Goal: Transaction & Acquisition: Purchase product/service

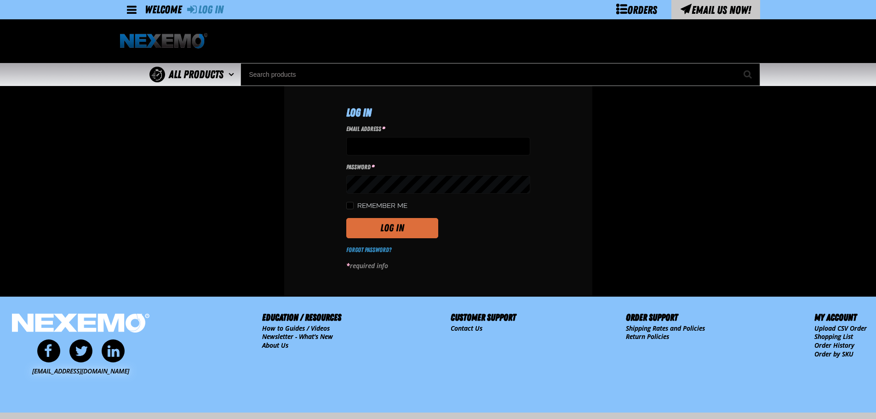
type input "[EMAIL_ADDRESS][DOMAIN_NAME]"
click at [420, 221] on button "Log In" at bounding box center [392, 228] width 92 height 20
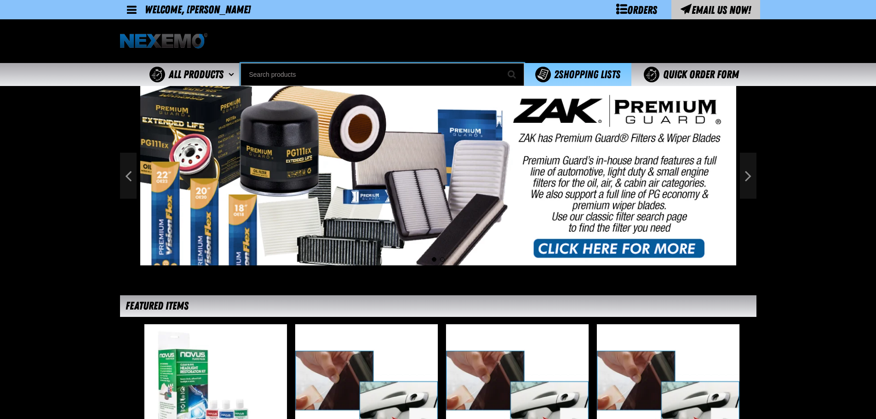
click at [294, 64] on input "Search" at bounding box center [383, 74] width 284 height 23
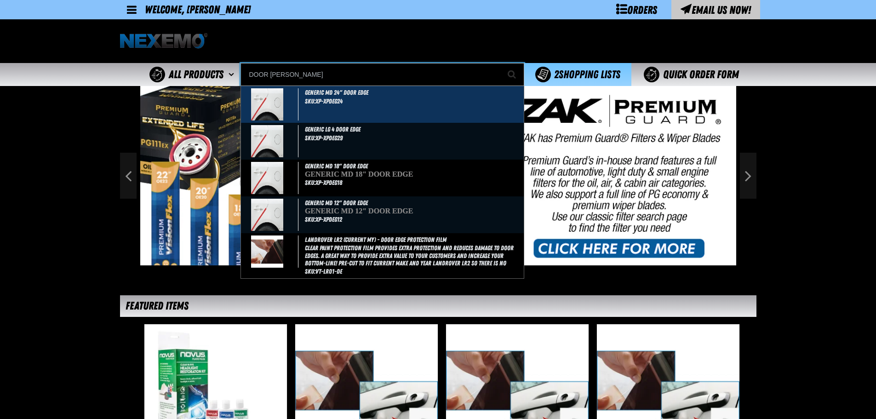
click at [385, 114] on div "GENERIC MD 24" DOOR EDGE SKU:XP-XPDEG24" at bounding box center [382, 104] width 283 height 37
type input "GENERIC MD 24" DOOR EDGE"
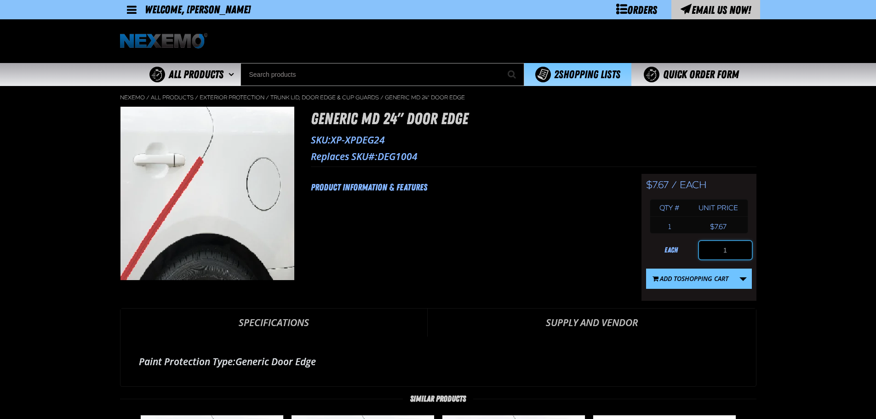
click at [739, 254] on input "1" at bounding box center [725, 250] width 53 height 18
type input "200"
click at [750, 274] on link "More Actions" at bounding box center [743, 279] width 17 height 20
click at [708, 305] on button "Create New Shopping List" at bounding box center [699, 303] width 101 height 16
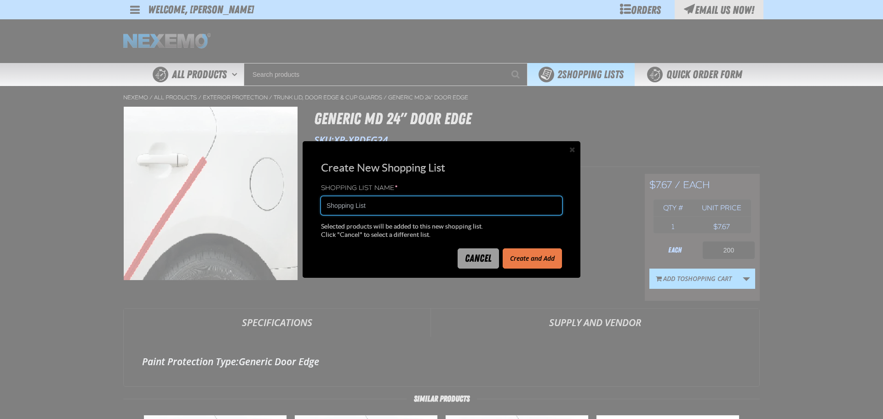
click at [390, 210] on input "Shopping List" at bounding box center [441, 205] width 241 height 18
type input "2172183C"
drag, startPoint x: 529, startPoint y: 260, endPoint x: 536, endPoint y: 253, distance: 10.1
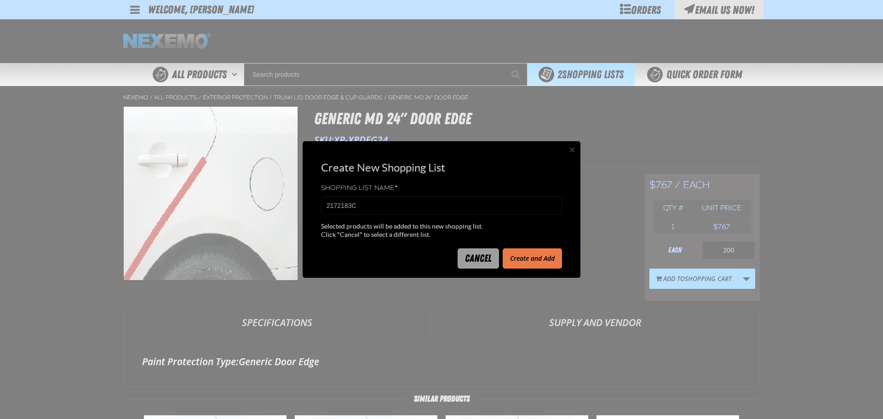
click at [529, 259] on button "Create and Add" at bounding box center [532, 258] width 59 height 20
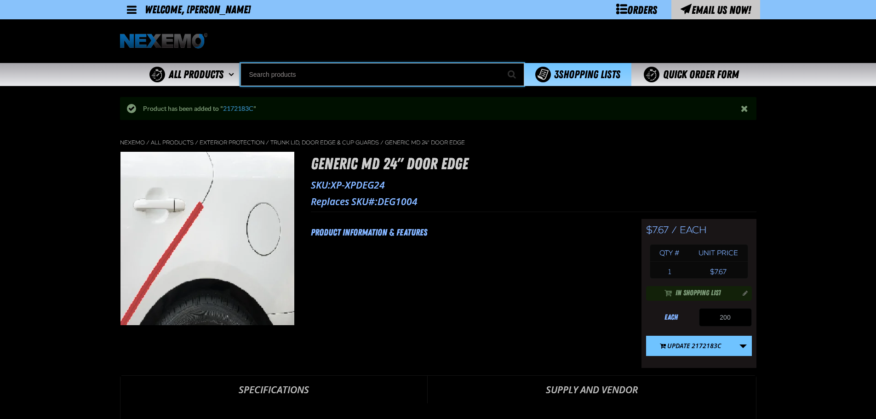
click at [328, 77] on input "Search" at bounding box center [383, 74] width 284 height 23
type input "C"
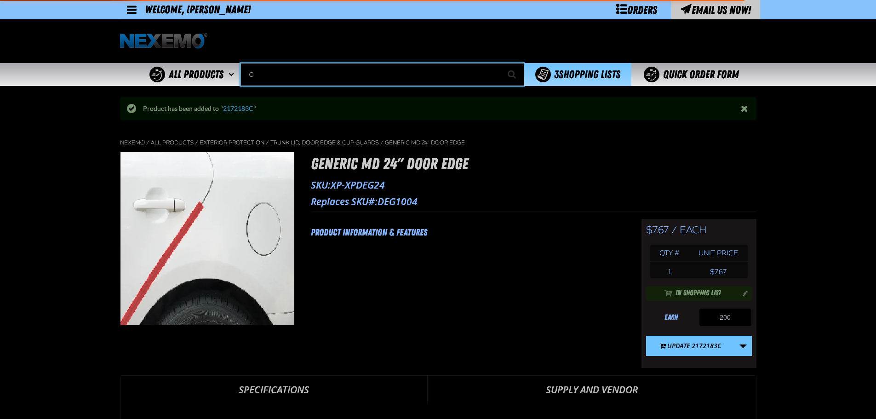
type input "C Alkaline Battery 1.5 Volt (12 per pack)"
type input "CU"
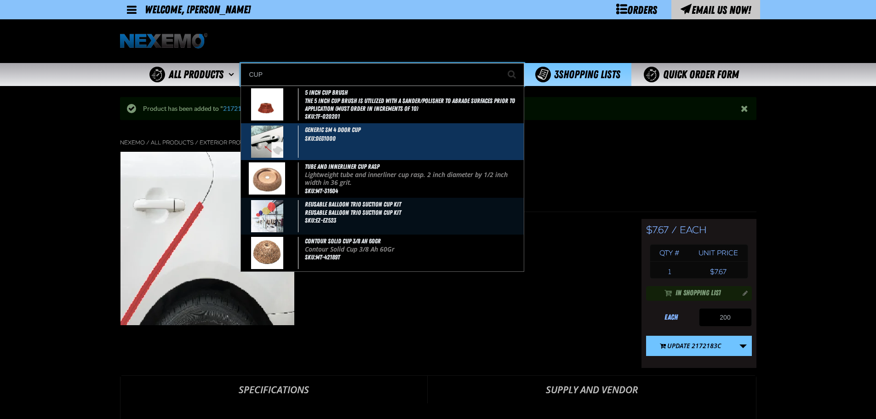
click at [382, 136] on div "GENERIC SM 4 DOOR CUP SKU:DEG1000" at bounding box center [382, 141] width 283 height 37
type input "GENERIC SM 4 DOOR CUP"
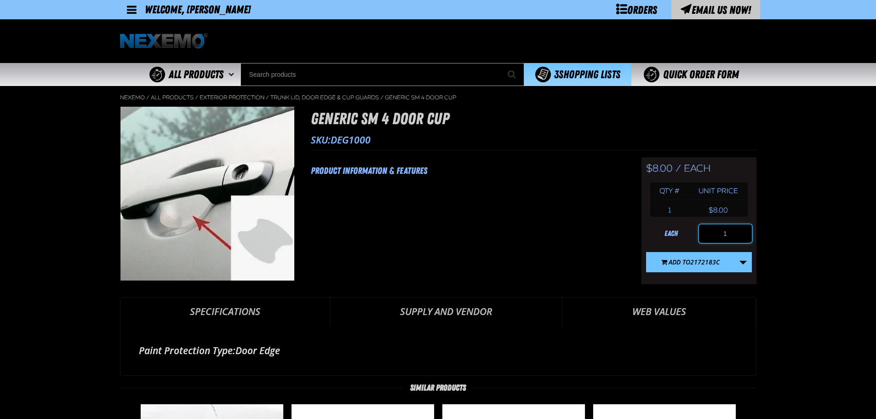
click at [739, 234] on input "1" at bounding box center [725, 234] width 53 height 18
type input "200"
click at [704, 259] on span "2172183C" at bounding box center [705, 262] width 29 height 9
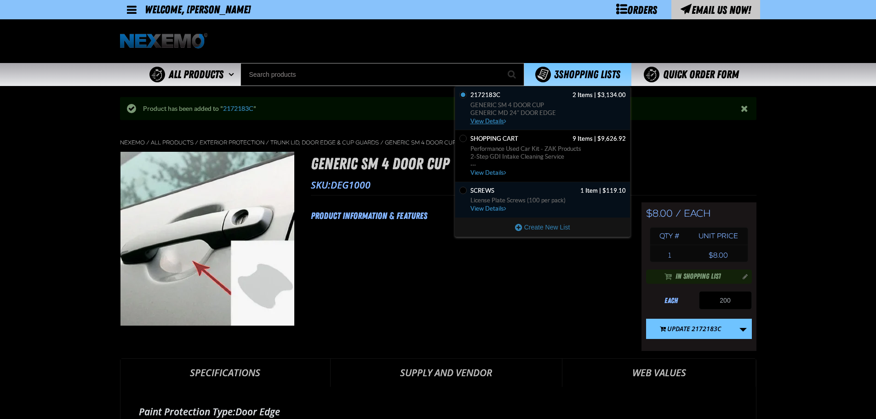
click at [537, 96] on span "2172183C 2 Items | $3,134.00" at bounding box center [549, 95] width 156 height 8
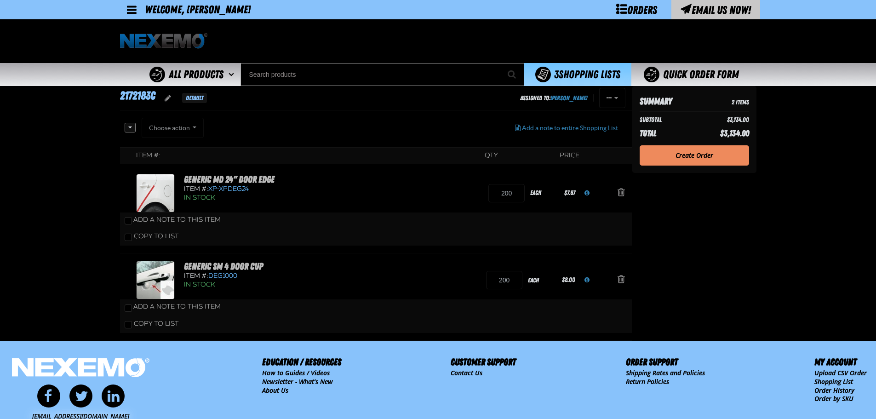
click at [716, 157] on link "Create Order" at bounding box center [695, 155] width 110 height 20
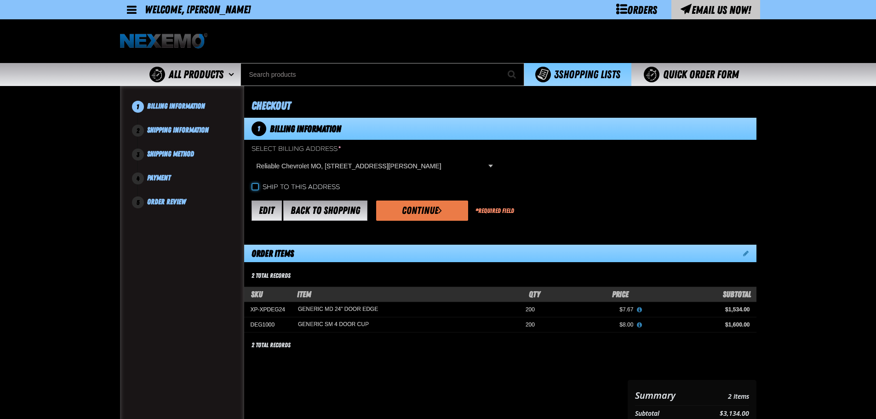
click at [252, 187] on input "Ship to this address" at bounding box center [255, 186] width 7 height 7
checkbox input "true"
click at [441, 211] on span "submit" at bounding box center [440, 210] width 4 height 10
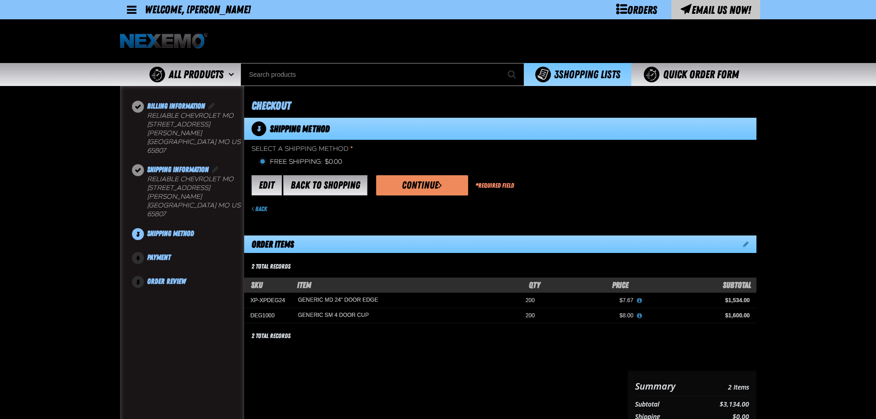
click at [390, 192] on button "Continue" at bounding box center [422, 185] width 92 height 20
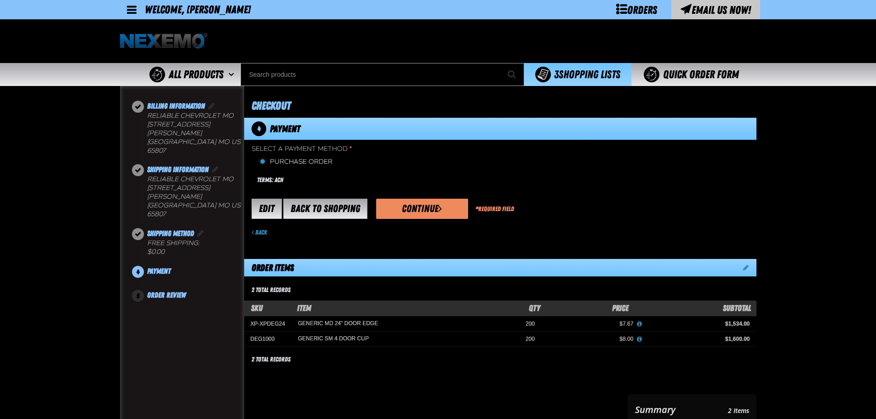
click at [412, 211] on button "Continue" at bounding box center [422, 209] width 92 height 20
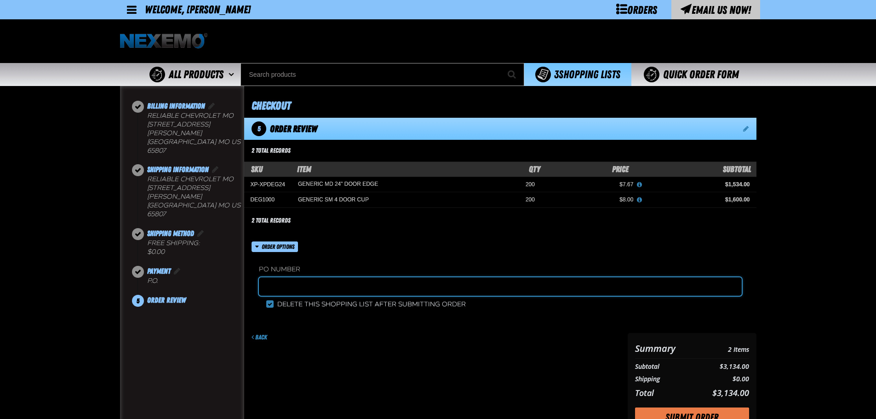
click at [281, 296] on input "text" at bounding box center [500, 286] width 483 height 18
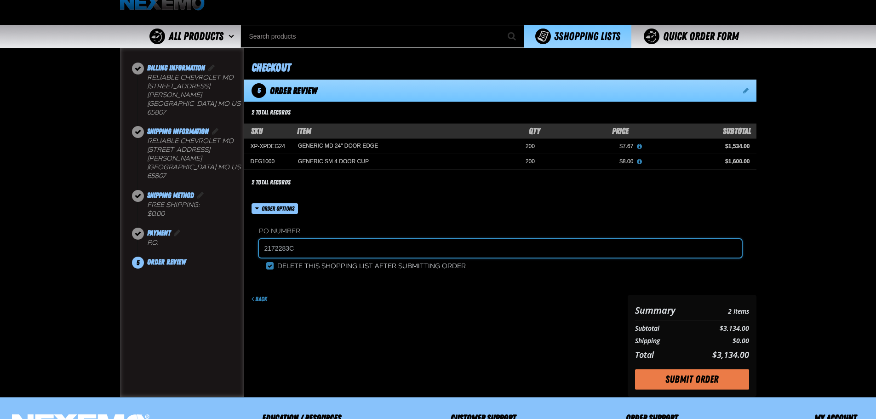
scroll to position [77, 0]
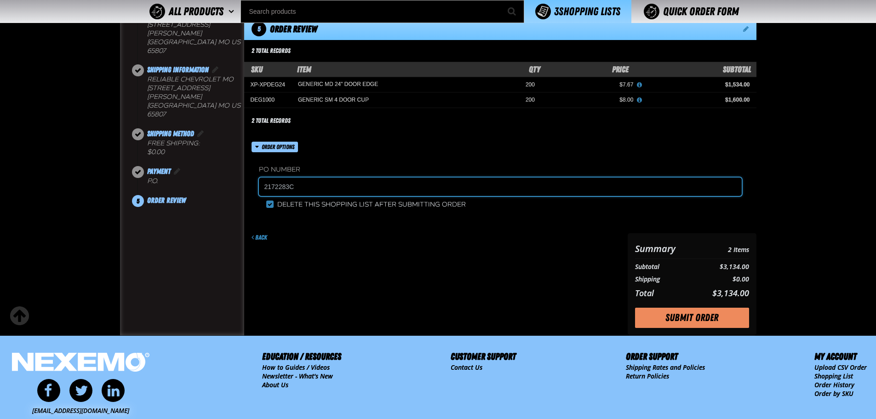
type input "2172283C"
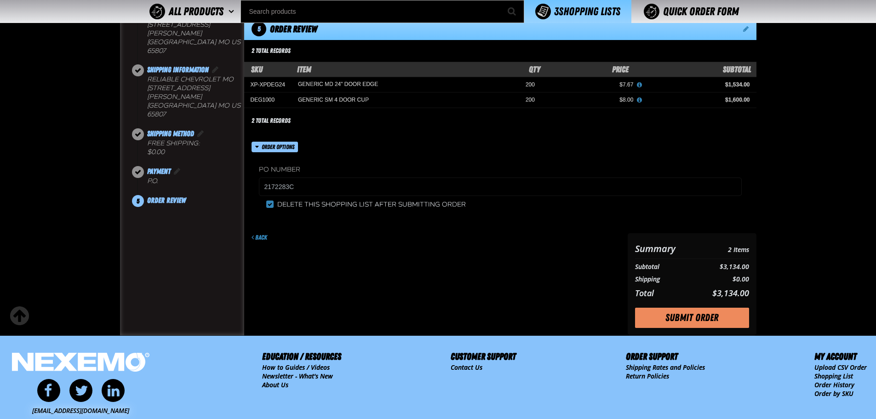
click at [714, 324] on button "Submit Order" at bounding box center [692, 318] width 114 height 20
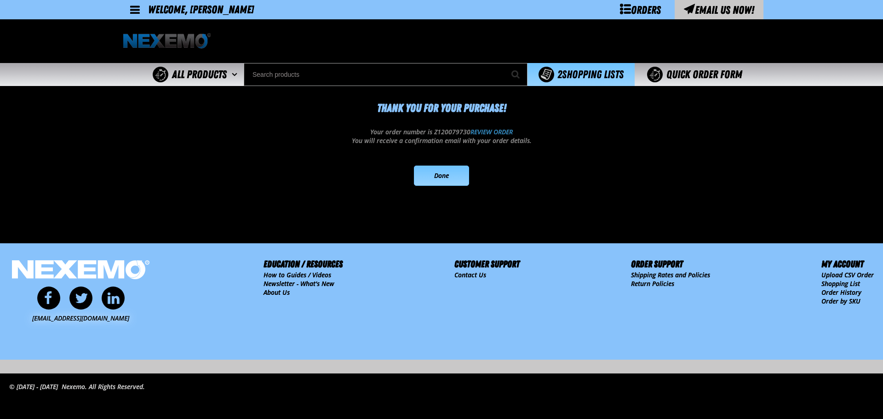
click at [455, 176] on link "Done" at bounding box center [441, 176] width 55 height 20
